Goal: Task Accomplishment & Management: Complete application form

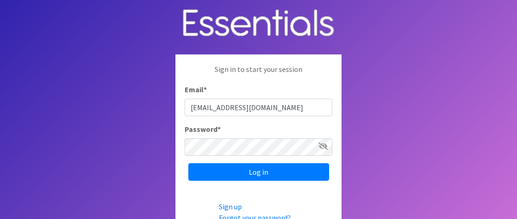
type input "[EMAIL_ADDRESS][DOMAIN_NAME]"
click at [188, 163] on input "Log in" at bounding box center [258, 172] width 141 height 18
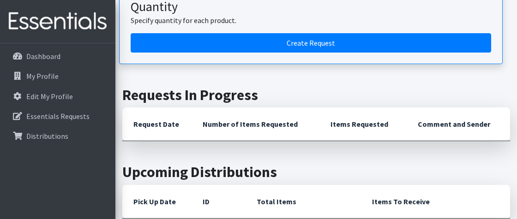
scroll to position [154, 0]
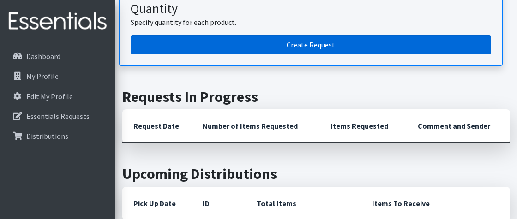
click at [313, 50] on link "Create Request" at bounding box center [311, 44] width 360 height 19
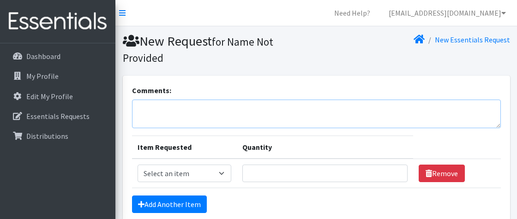
click at [150, 113] on textarea "Comments:" at bounding box center [316, 114] width 369 height 29
type textarea "Thank you all so much!!!"
click at [224, 175] on select "Select an item Pad Kits Tampon Kit" at bounding box center [184, 174] width 94 height 18
select select "12263"
click option "Pad Kits" at bounding box center [0, 0] width 0 height 0
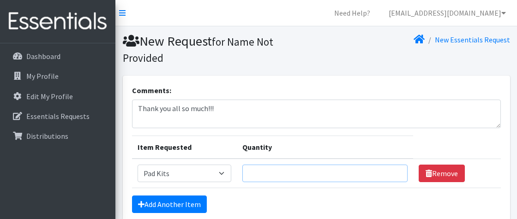
click at [335, 170] on input "Quantity" at bounding box center [325, 174] width 166 height 18
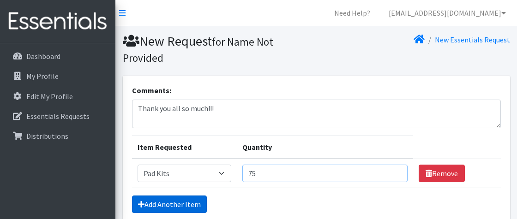
type input "75"
click at [144, 208] on link "Add Another Item" at bounding box center [169, 205] width 75 height 18
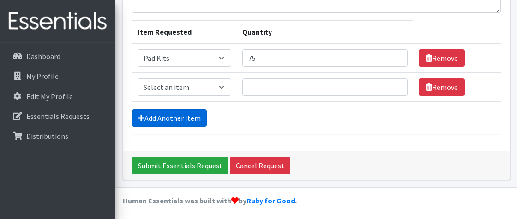
scroll to position [116, 0]
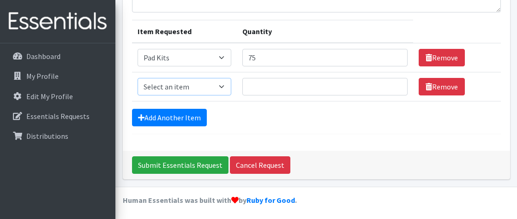
click at [224, 83] on select "Select an item Pad Kits Tampon Kit" at bounding box center [184, 87] width 94 height 18
select select "12262"
click option "Tampon Kit" at bounding box center [0, 0] width 0 height 0
click at [307, 85] on input "Quantity" at bounding box center [325, 87] width 166 height 18
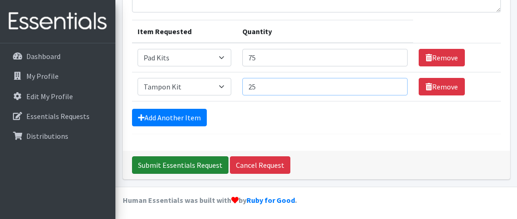
type input "25"
click at [202, 162] on input "Submit Essentials Request" at bounding box center [180, 165] width 96 height 18
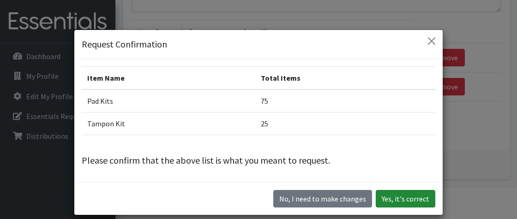
click at [400, 198] on button "Yes, it's correct" at bounding box center [405, 199] width 60 height 18
